Goal: Task Accomplishment & Management: Use online tool/utility

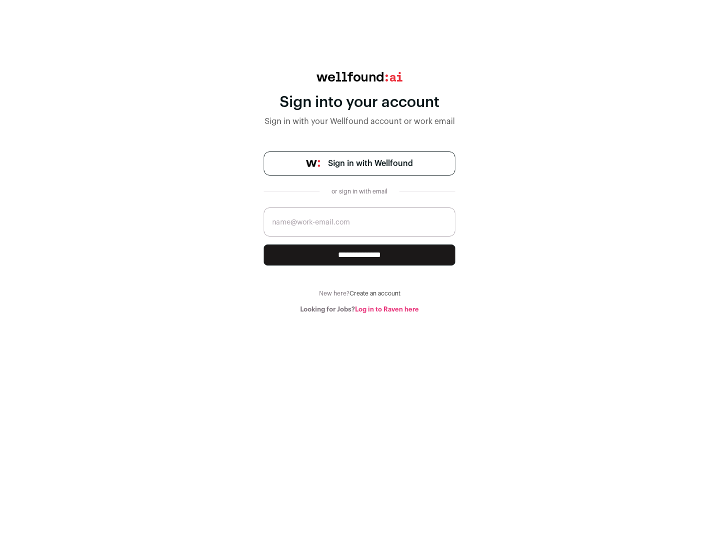
click at [370, 163] on span "Sign in with Wellfound" at bounding box center [370, 163] width 85 height 12
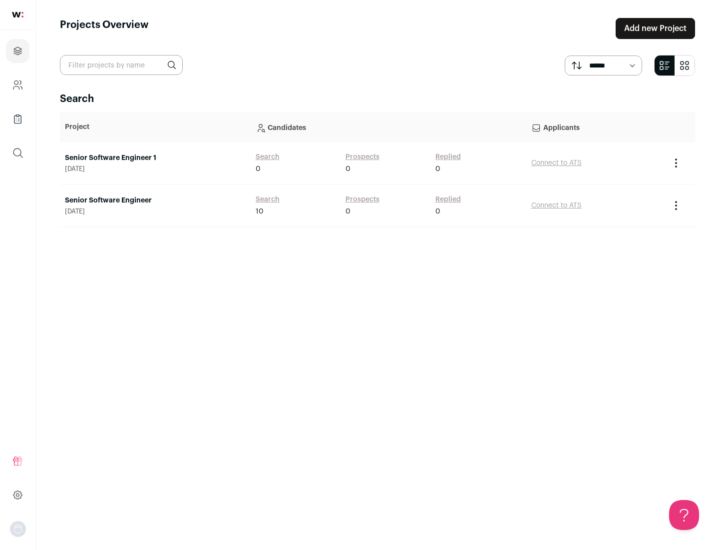
click at [155, 200] on link "Senior Software Engineer" at bounding box center [155, 200] width 181 height 10
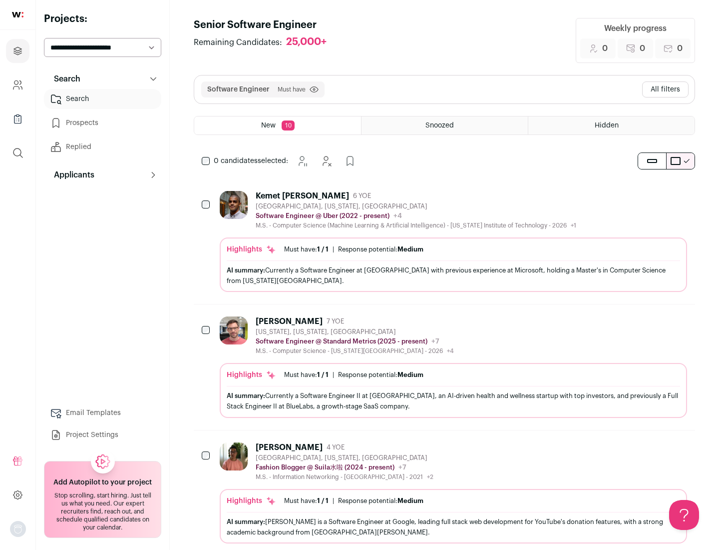
click at [445, 241] on div "Highlights Must have: 1 / 1 How many must haves have been fulfilled? | Response…" at bounding box center [454, 264] width 468 height 54
